Goal: Task Accomplishment & Management: Complete application form

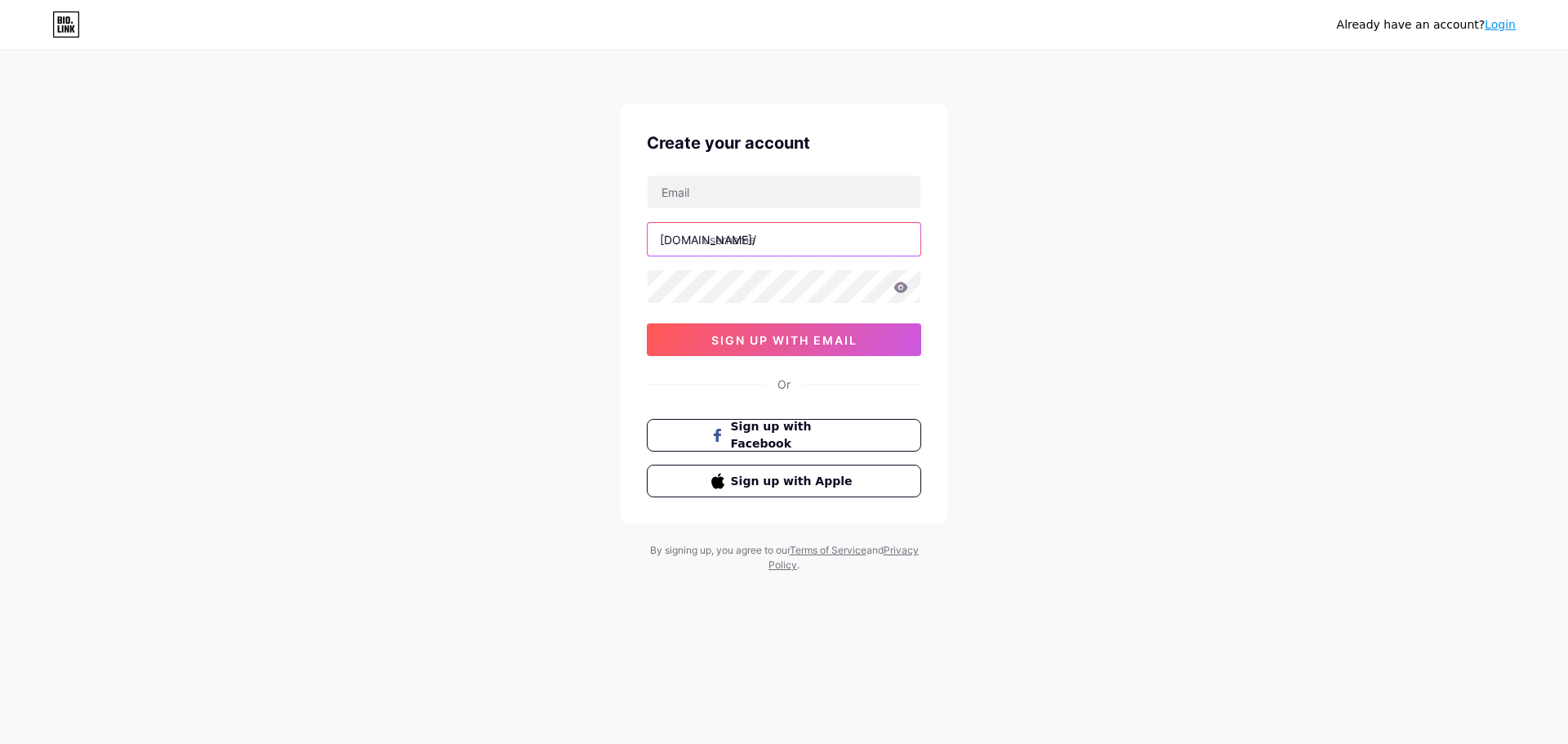
click at [723, 235] on input "text" at bounding box center [784, 239] width 273 height 33
type input "uwnursing"
click at [935, 152] on div "Create your account [DOMAIN_NAME]/ uwnursing 0cAFcWeA6-hZ0JjcebRDeLV8DfAnwsvEWC…" at bounding box center [784, 314] width 327 height 419
click at [857, 189] on input "text" at bounding box center [784, 191] width 273 height 33
click at [695, 197] on input "text" at bounding box center [784, 191] width 273 height 33
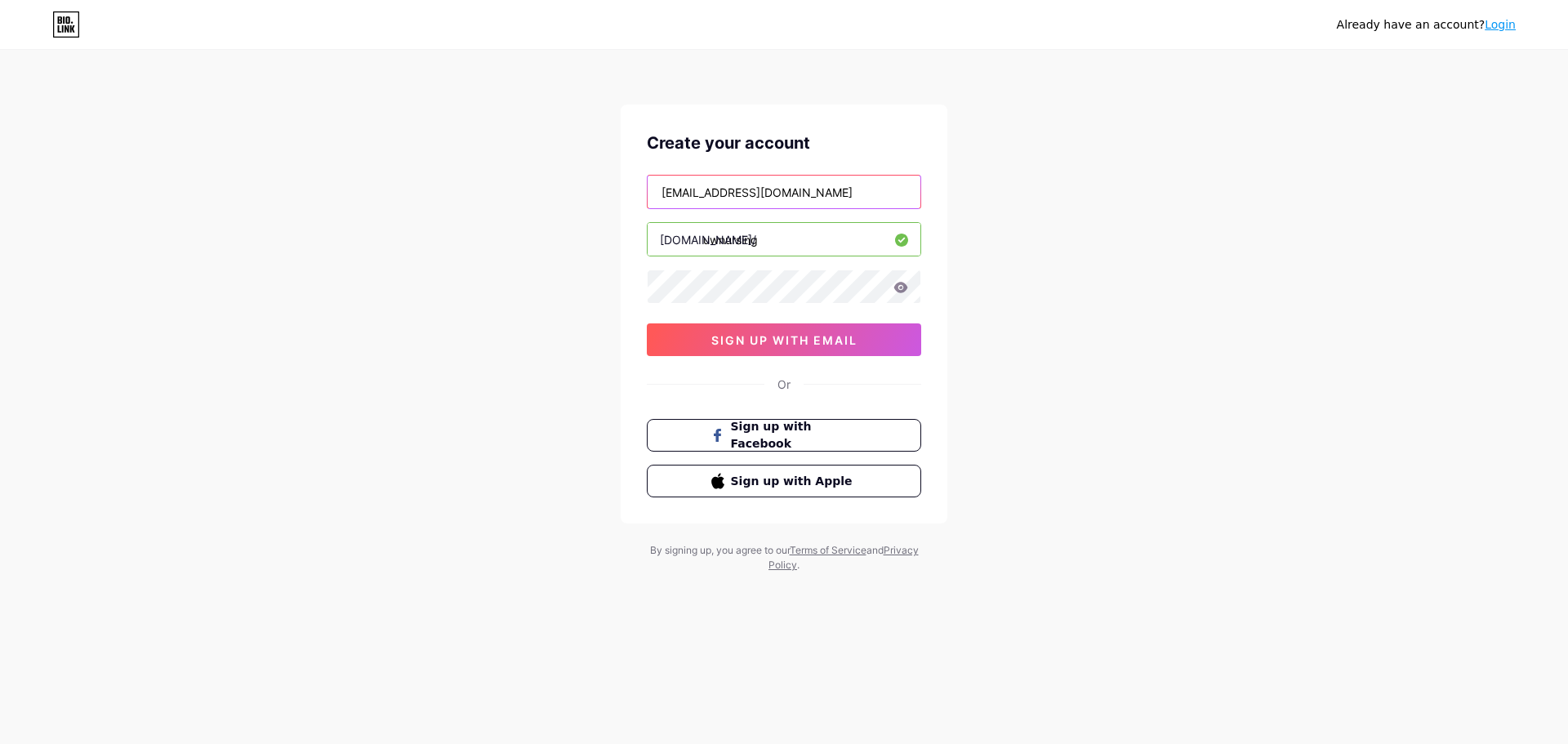
type input "[EMAIL_ADDRESS][DOMAIN_NAME]"
click at [777, 152] on div "Create your account" at bounding box center [784, 143] width 275 height 24
click at [804, 198] on input "[EMAIL_ADDRESS][DOMAIN_NAME]" at bounding box center [784, 191] width 273 height 33
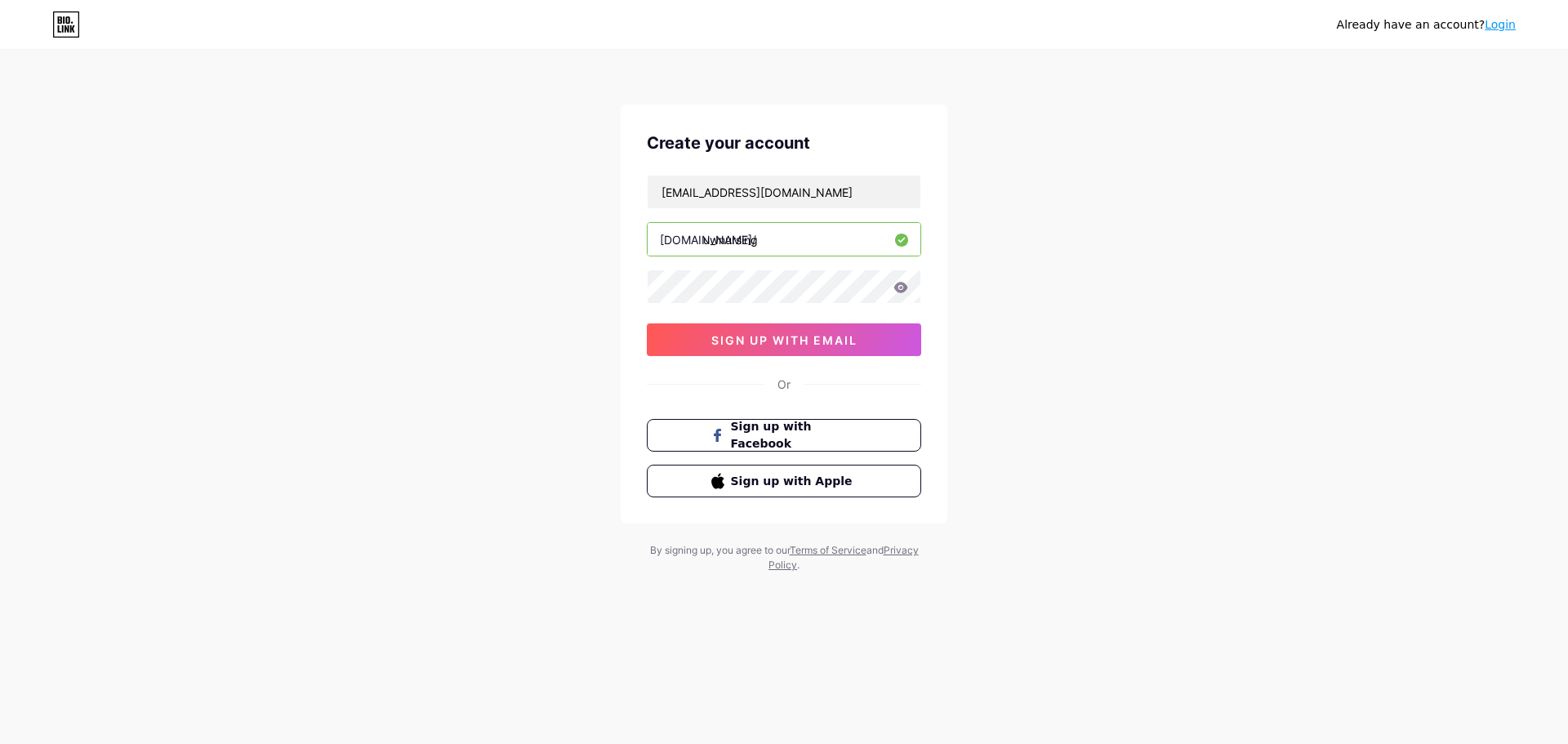
click at [573, 215] on div "Already have an account? Login Create your account [EMAIL_ADDRESS][DOMAIN_NAME]…" at bounding box center [784, 312] width 1568 height 625
click at [538, 338] on div "Already have an account? Login Create your account [EMAIL_ADDRESS][DOMAIN_NAME]…" at bounding box center [784, 312] width 1568 height 625
click at [711, 304] on div "[EMAIL_ADDRESS][DOMAIN_NAME] [DOMAIN_NAME]/ uwnursing 0cAFcWeA6-hZ0JjcebRDeLV8D…" at bounding box center [784, 264] width 275 height 181
click at [928, 287] on div "Create your account [EMAIL_ADDRESS][DOMAIN_NAME] [DOMAIN_NAME]/ uwnursing 0cAFc…" at bounding box center [784, 314] width 327 height 419
click at [8, 108] on div "Already have an account? Login Create your account [EMAIL_ADDRESS][DOMAIN_NAME]…" at bounding box center [784, 312] width 1568 height 625
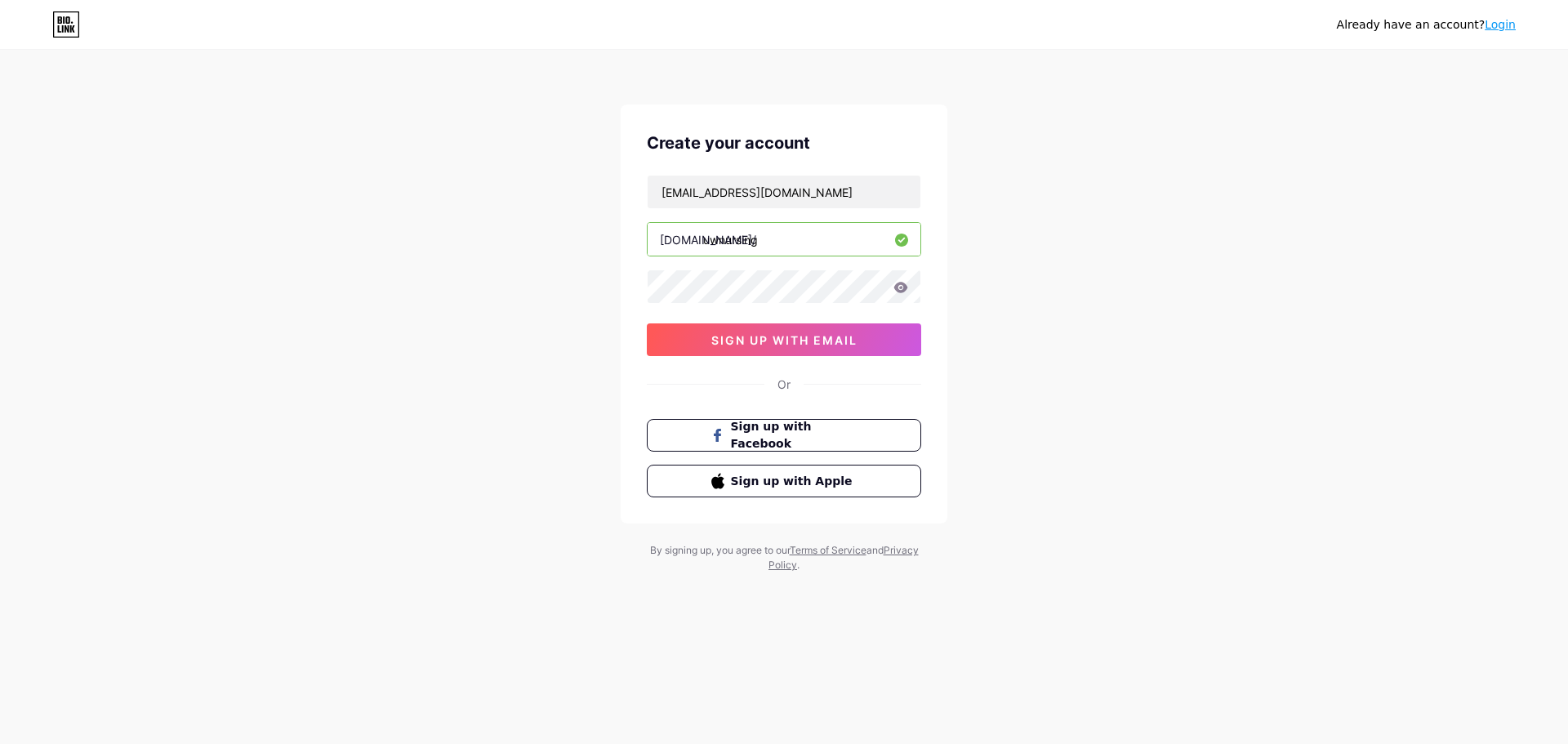
click at [59, 38] on div "Already have an account? Login" at bounding box center [784, 24] width 1568 height 49
click at [63, 29] on icon at bounding box center [66, 24] width 28 height 26
